Goal: Navigation & Orientation: Find specific page/section

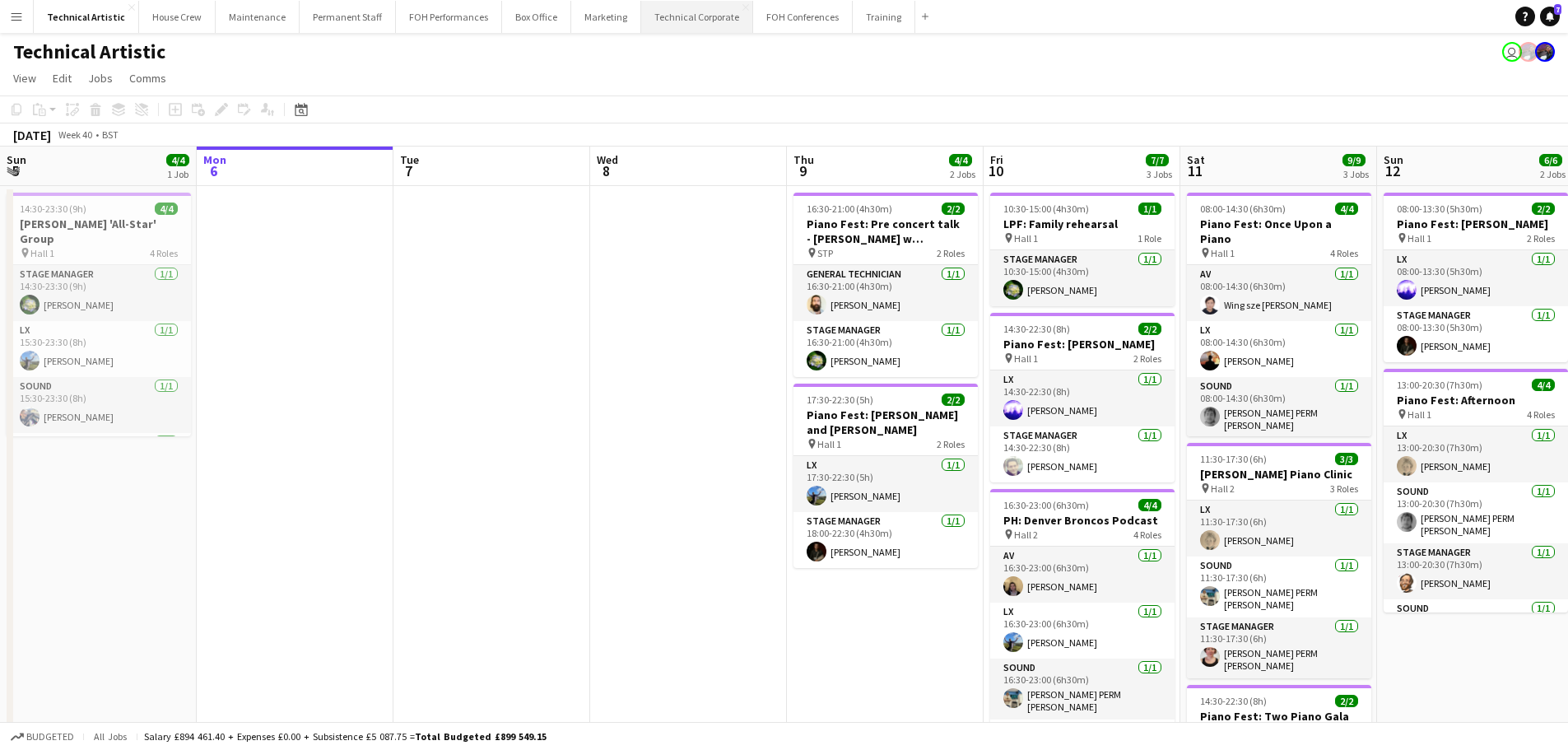
click at [657, 26] on button "Technical Corporate Close" at bounding box center [697, 17] width 112 height 32
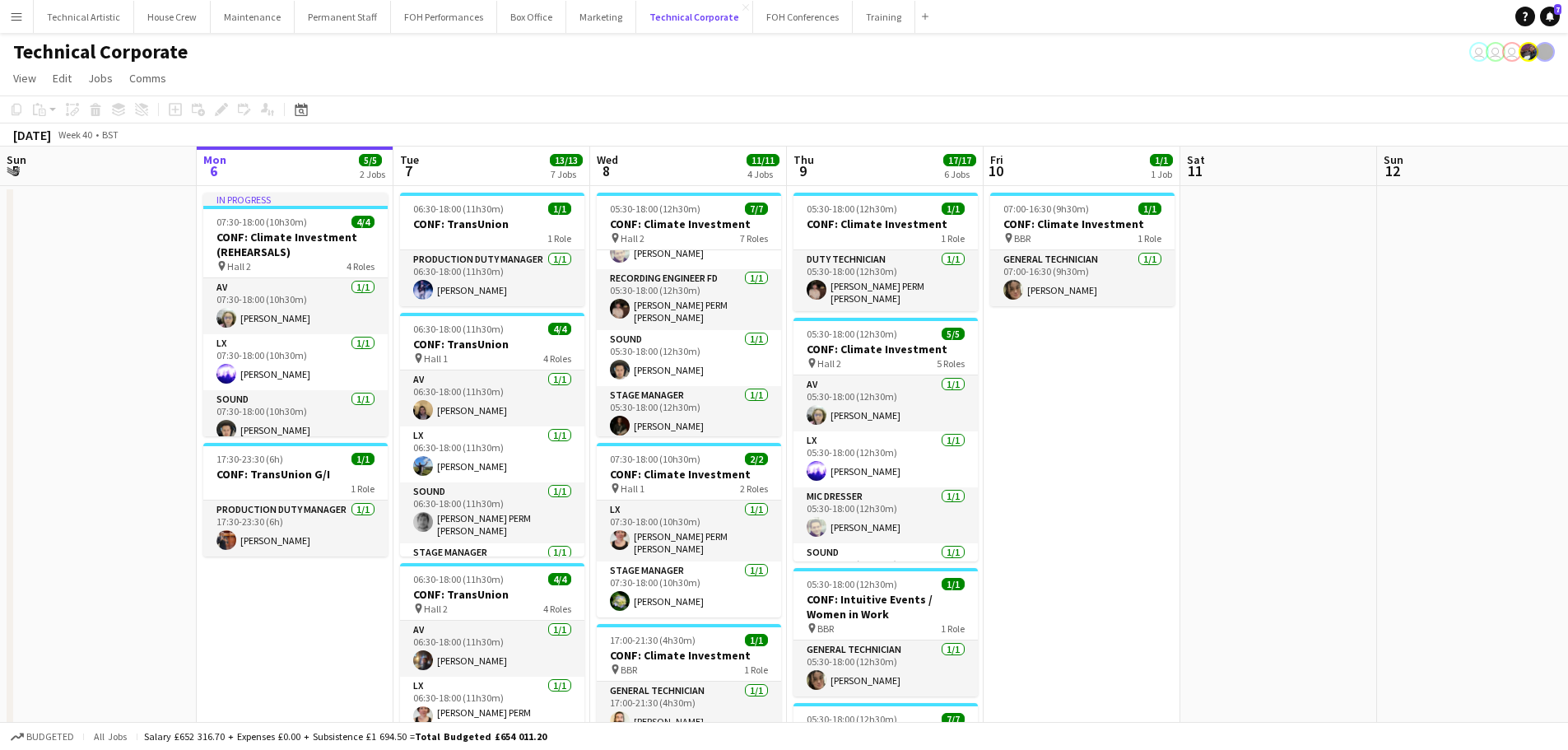
scroll to position [206, 0]
